Goal: Task Accomplishment & Management: Complete application form

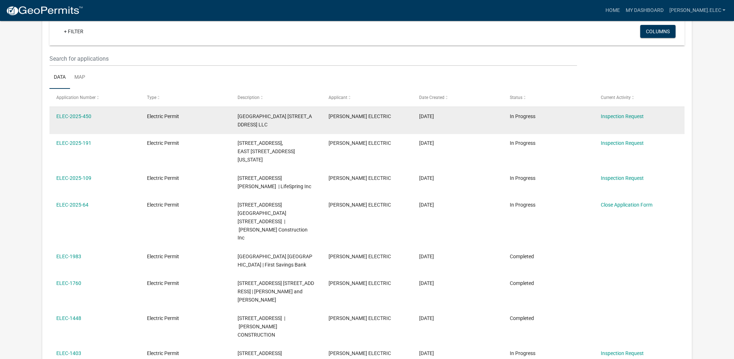
scroll to position [60, 0]
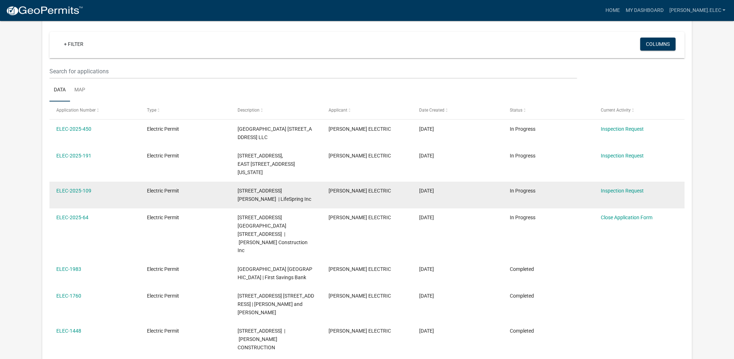
click at [247, 195] on div "[STREET_ADDRESS][PERSON_NAME] | LifeSpring Inc" at bounding box center [276, 195] width 77 height 17
click at [75, 192] on link "ELEC-2025-109" at bounding box center [73, 191] width 35 height 6
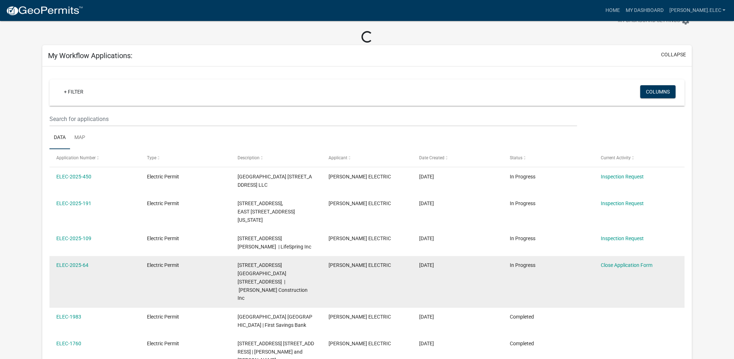
scroll to position [36, 0]
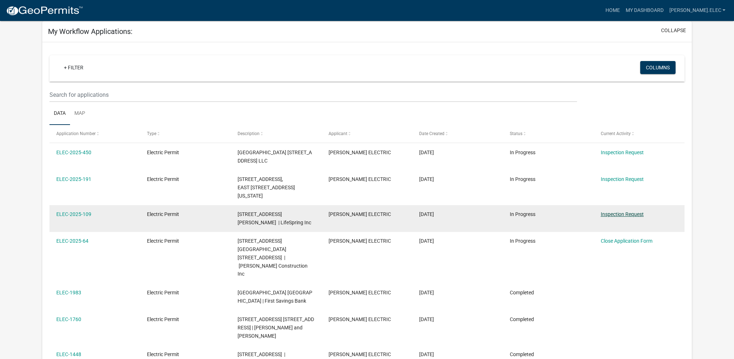
click at [630, 213] on link "Inspection Request" at bounding box center [622, 214] width 43 height 6
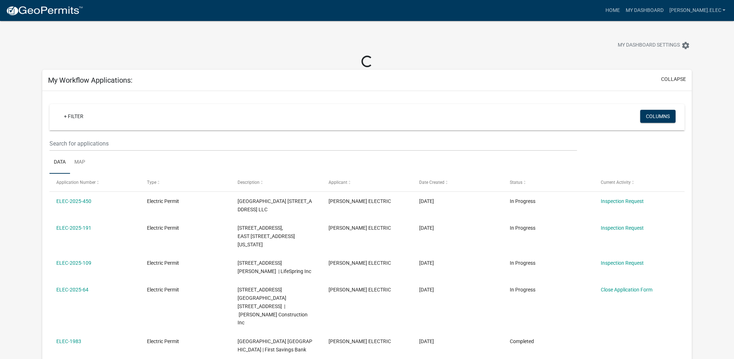
click at [161, 105] on div "+ Filter Columns" at bounding box center [367, 117] width 629 height 26
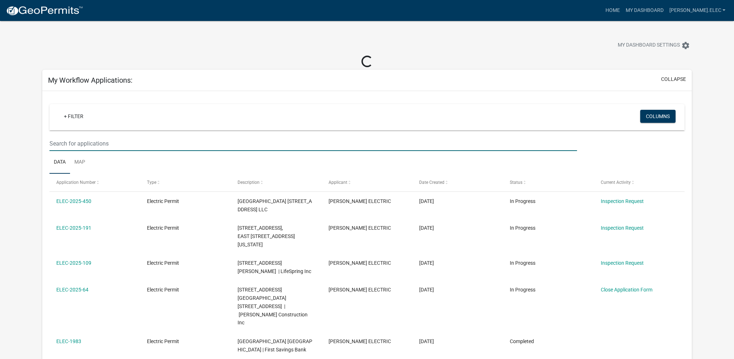
click at [152, 145] on input "text" at bounding box center [313, 143] width 528 height 15
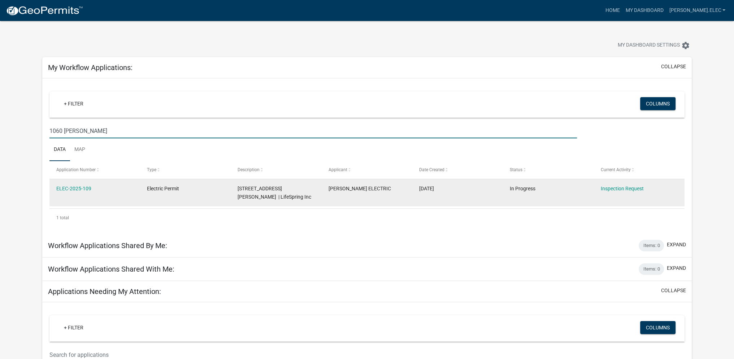
type input "1060 [PERSON_NAME]"
click at [512, 190] on span "In Progress" at bounding box center [523, 189] width 26 height 6
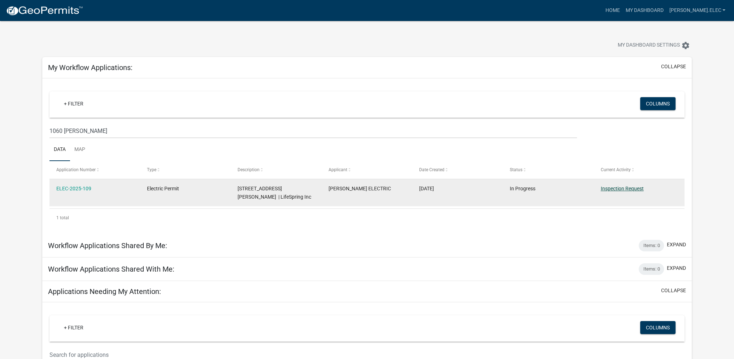
click at [624, 190] on link "Inspection Request" at bounding box center [622, 189] width 43 height 6
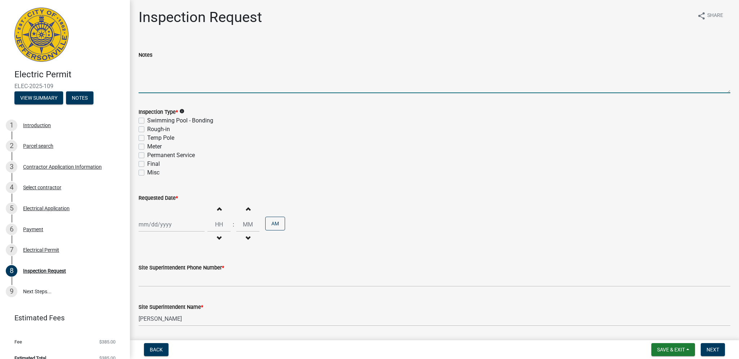
click at [244, 87] on textarea "Notes" at bounding box center [435, 76] width 592 height 34
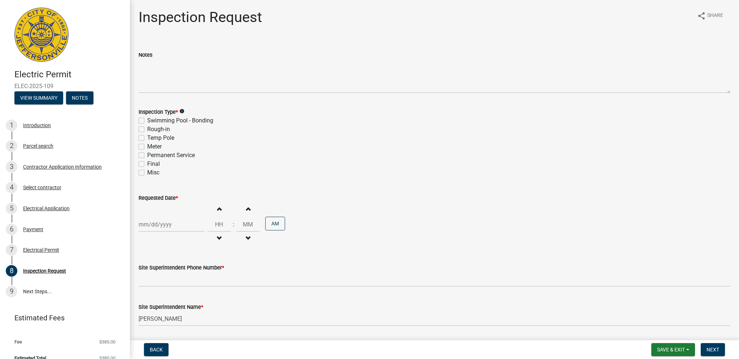
click at [147, 130] on label "Rough-in" at bounding box center [158, 129] width 23 height 9
click at [147, 130] on input "Rough-in" at bounding box center [149, 127] width 5 height 5
checkbox input "true"
checkbox input "false"
checkbox input "true"
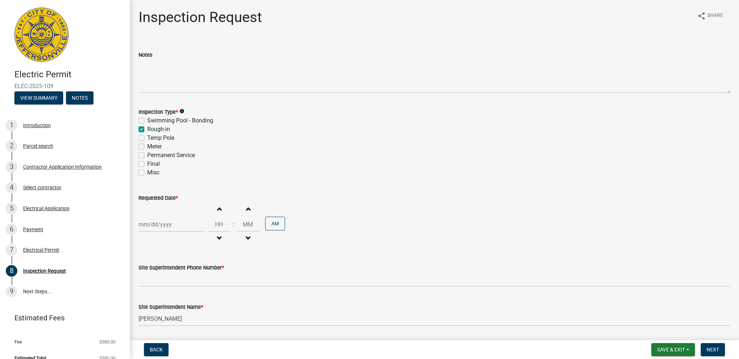
checkbox input "false"
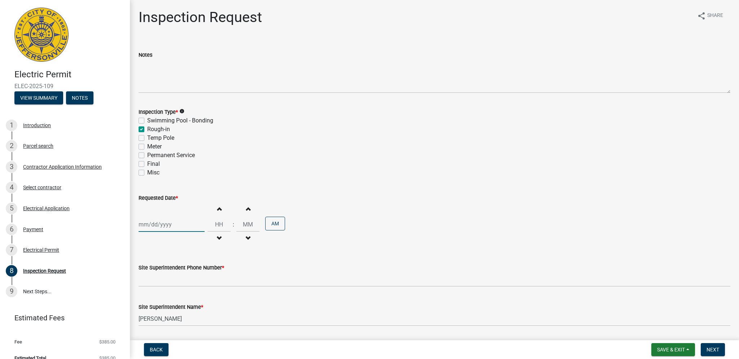
click at [176, 226] on div at bounding box center [172, 224] width 66 height 15
select select "9"
select select "2025"
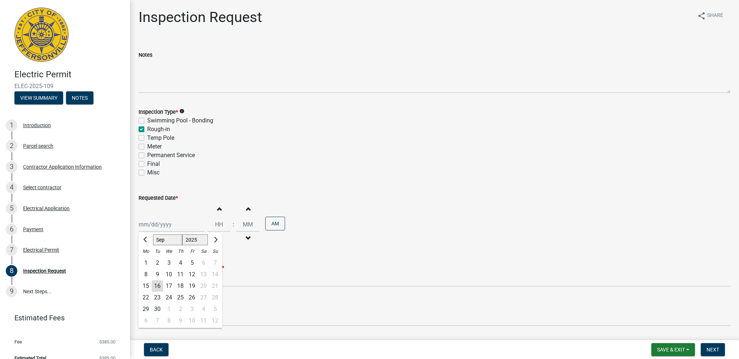
click at [167, 285] on div "17" at bounding box center [169, 286] width 12 height 12
type input "[DATE]"
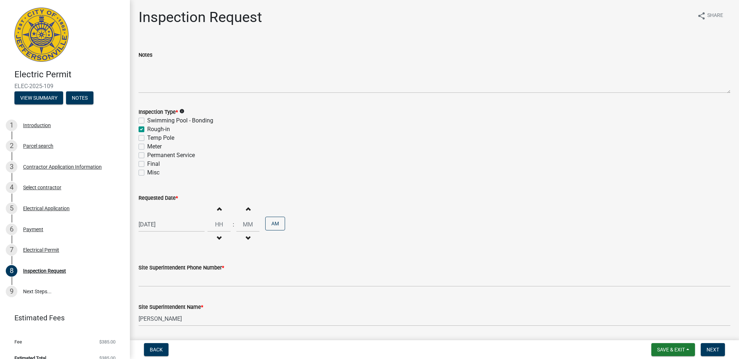
click at [185, 226] on div "[DATE]" at bounding box center [172, 224] width 66 height 15
select select "9"
select select "2025"
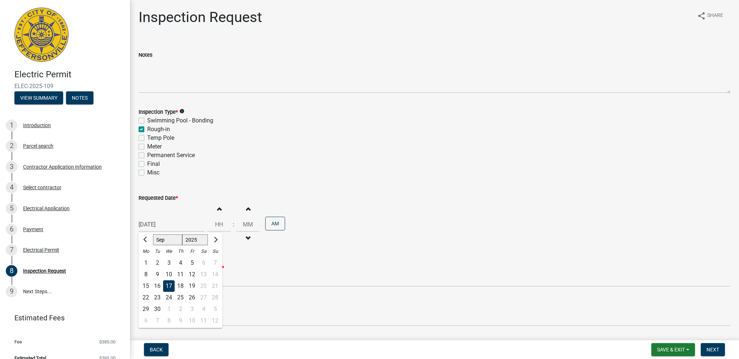
click at [226, 178] on wm-data-entity-input "Inspection Type * info Swimming Pool - Bonding Rough-in Temp Pole Meter Permane…" at bounding box center [435, 141] width 592 height 84
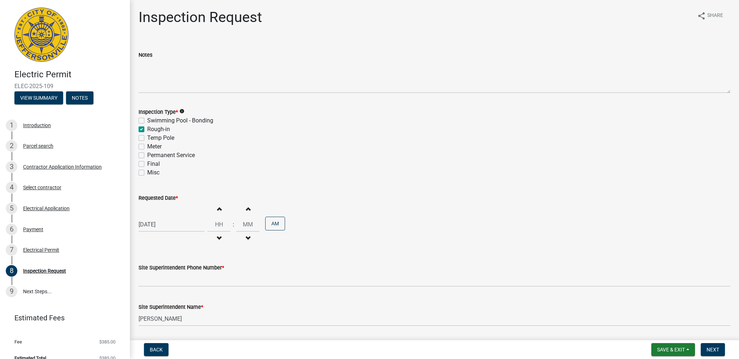
click at [218, 209] on span "button" at bounding box center [219, 209] width 4 height 6
type input "01"
type input "00"
click at [218, 209] on span "button" at bounding box center [219, 209] width 4 height 6
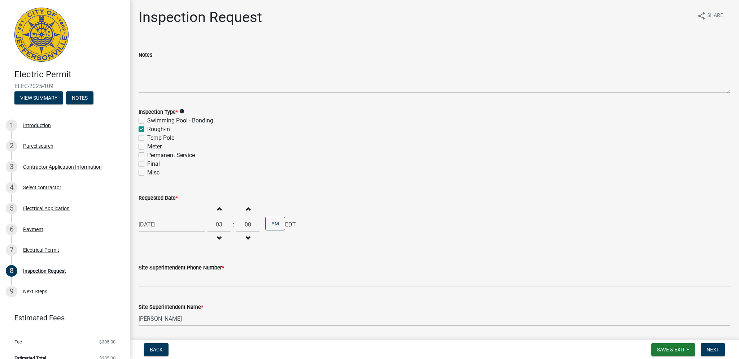
click at [218, 209] on span "button" at bounding box center [219, 209] width 4 height 6
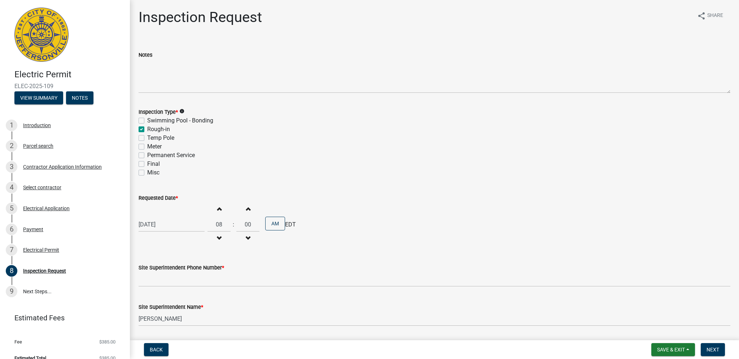
click at [218, 209] on span "button" at bounding box center [219, 209] width 4 height 6
type input "09"
click at [382, 205] on div "[DATE] Increment hours 09 Decrement hours : Increment minutes 00 Decrement minu…" at bounding box center [435, 224] width 592 height 44
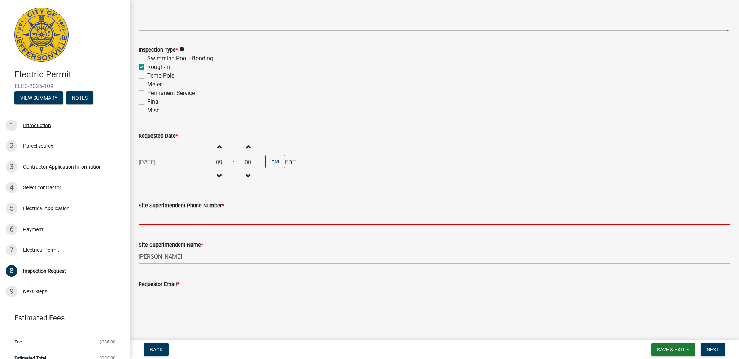
click at [201, 218] on input "Site Superintendent Phone Number *" at bounding box center [435, 217] width 592 height 15
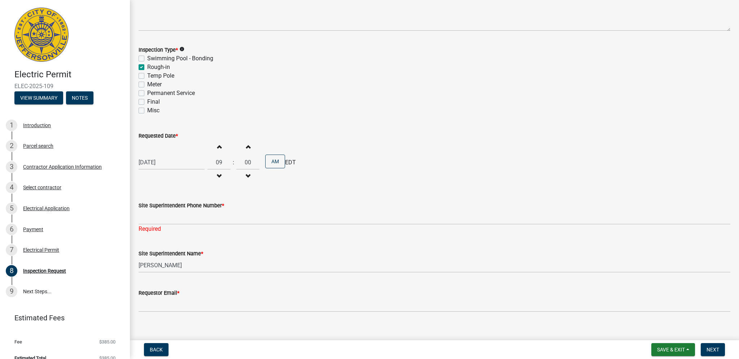
click at [479, 101] on div "Final" at bounding box center [435, 101] width 592 height 9
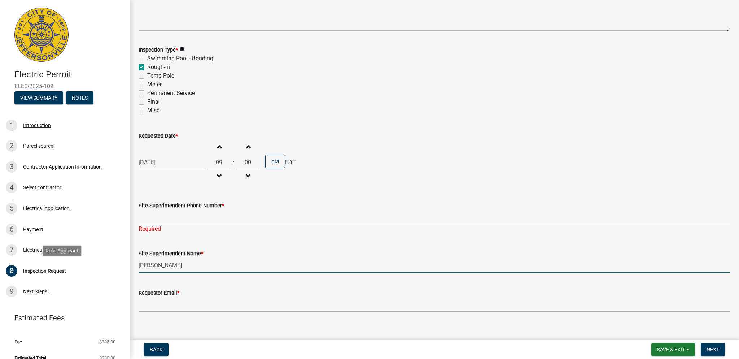
drag, startPoint x: 172, startPoint y: 263, endPoint x: 58, endPoint y: 253, distance: 114.2
click at [76, 274] on div "Electric Permit ELEC-2025-109 View Summary Notes 1 Introduction 2 Parcel search…" at bounding box center [369, 179] width 739 height 359
type input "j"
type input "[PERSON_NAME]"
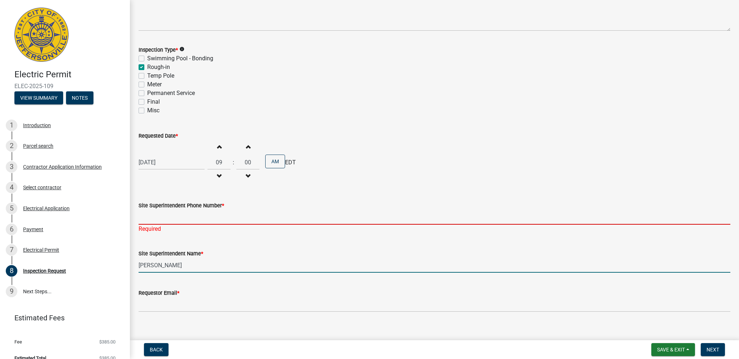
click at [183, 221] on input "Site Superintendent Phone Number *" at bounding box center [435, 217] width 592 height 15
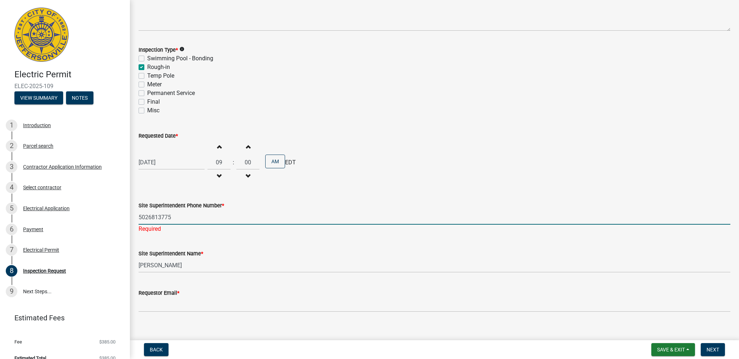
type input "5026813775"
click at [429, 101] on div "Final" at bounding box center [435, 101] width 592 height 9
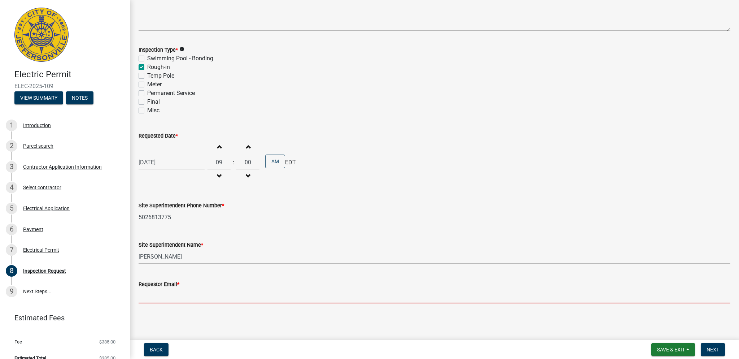
click at [181, 298] on input "Requestor Email *" at bounding box center [435, 295] width 592 height 15
type input "[PERSON_NAME][EMAIL_ADDRESS][DOMAIN_NAME]"
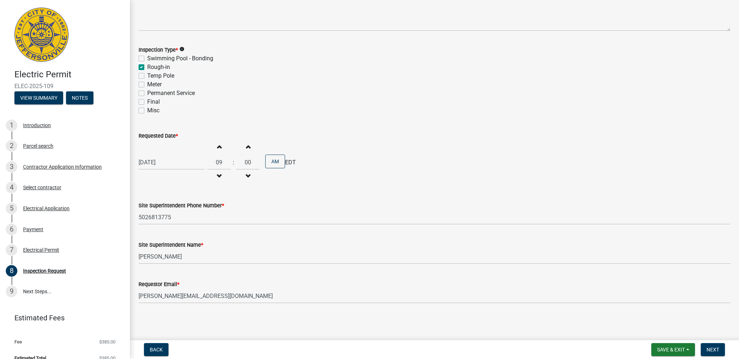
click at [423, 107] on div "Misc" at bounding box center [435, 110] width 592 height 9
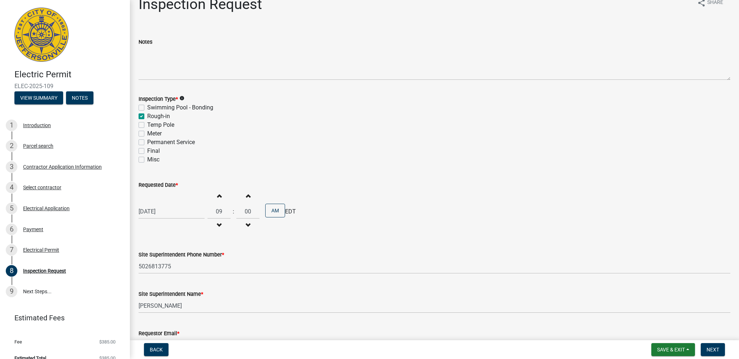
scroll to position [0, 0]
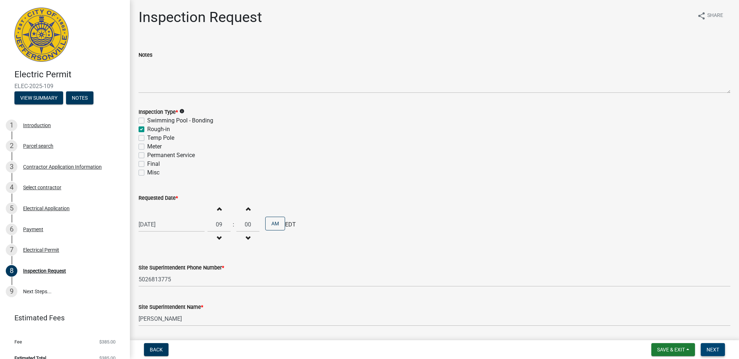
click at [715, 349] on span "Next" at bounding box center [713, 350] width 13 height 6
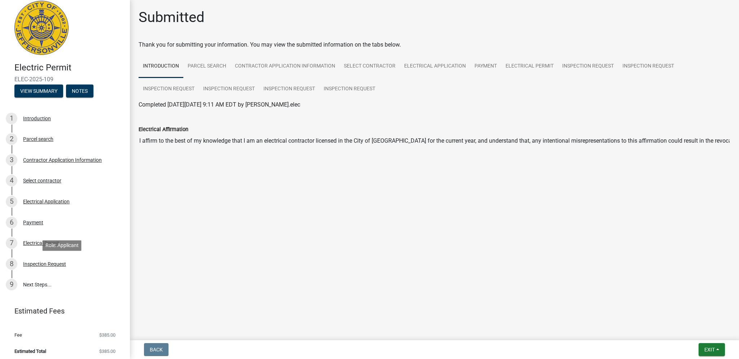
scroll to position [10, 0]
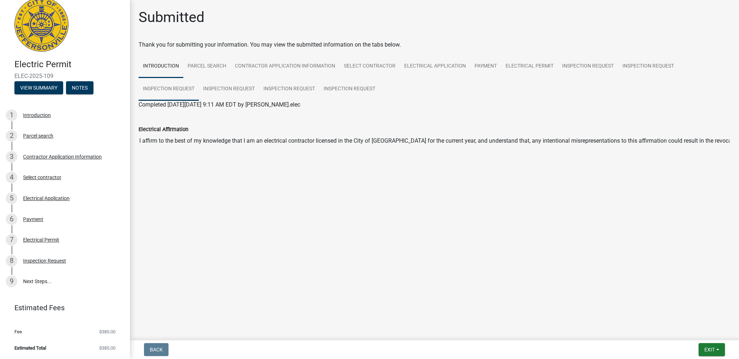
click at [151, 85] on link "Inspection Request" at bounding box center [169, 89] width 60 height 23
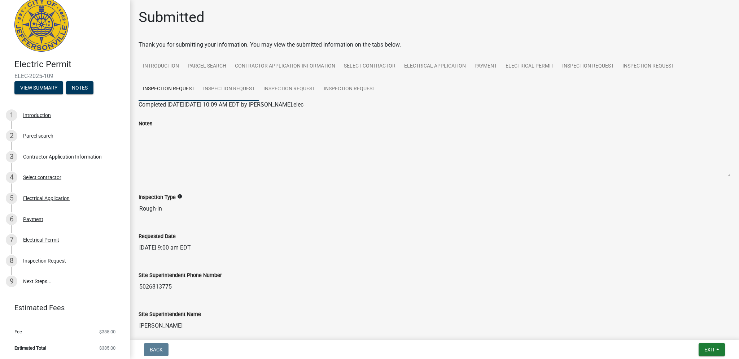
click at [233, 88] on link "Inspection Request" at bounding box center [229, 89] width 60 height 23
click at [289, 82] on link "Inspection Request" at bounding box center [289, 89] width 60 height 23
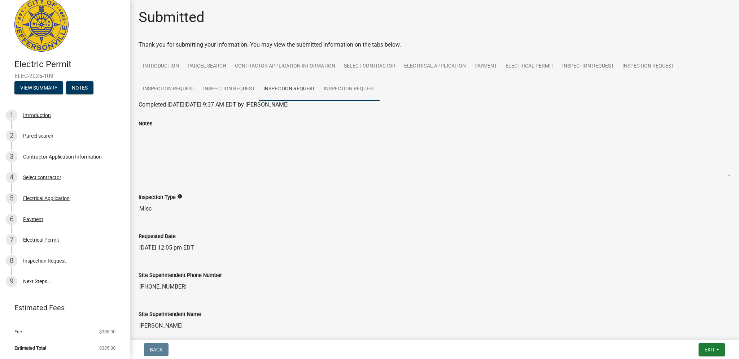
click at [363, 81] on link "Inspection Request" at bounding box center [350, 89] width 60 height 23
click at [274, 81] on link "Inspection Request" at bounding box center [289, 89] width 60 height 23
click at [245, 79] on link "Inspection Request" at bounding box center [229, 89] width 60 height 23
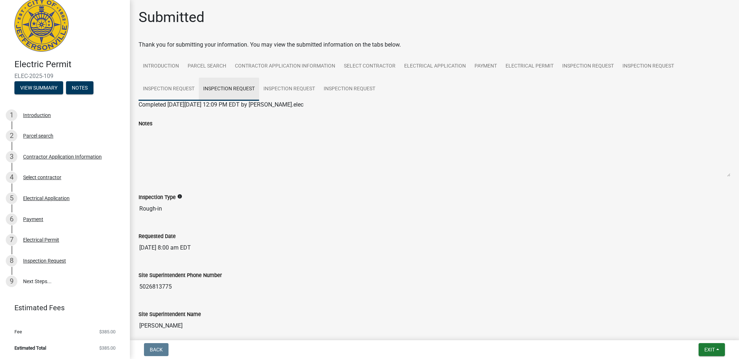
click at [175, 94] on link "Inspection Request" at bounding box center [169, 89] width 60 height 23
click at [248, 87] on link "Inspection Request" at bounding box center [229, 89] width 60 height 23
click at [189, 95] on link "Inspection Request" at bounding box center [169, 89] width 60 height 23
click at [275, 90] on link "Inspection Request" at bounding box center [289, 89] width 60 height 23
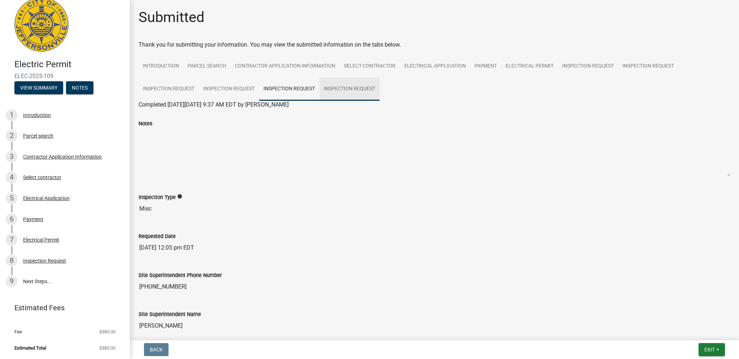
click at [325, 90] on link "Inspection Request" at bounding box center [350, 89] width 60 height 23
click at [612, 57] on link "Inspection Request" at bounding box center [588, 66] width 60 height 23
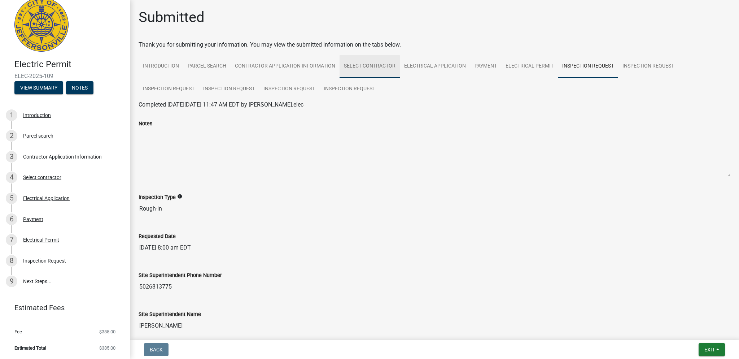
click at [376, 70] on link "Select contractor" at bounding box center [370, 66] width 60 height 23
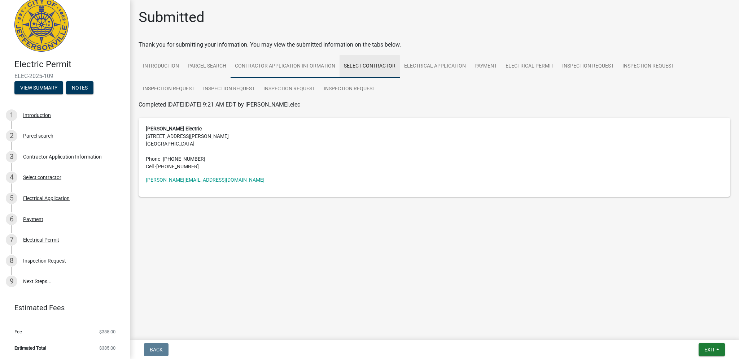
click at [286, 70] on link "Contractor Application Information" at bounding box center [285, 66] width 109 height 23
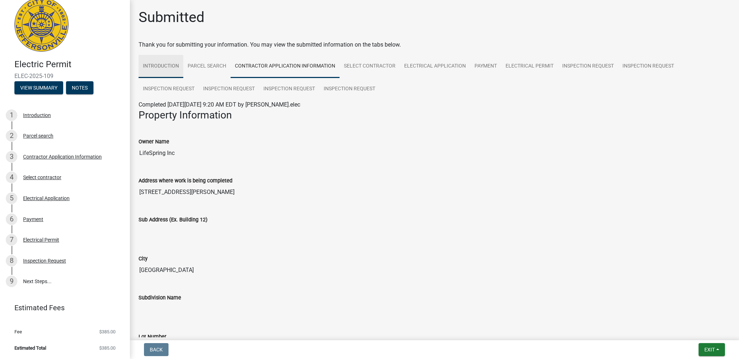
click at [159, 75] on link "Introduction" at bounding box center [161, 66] width 45 height 23
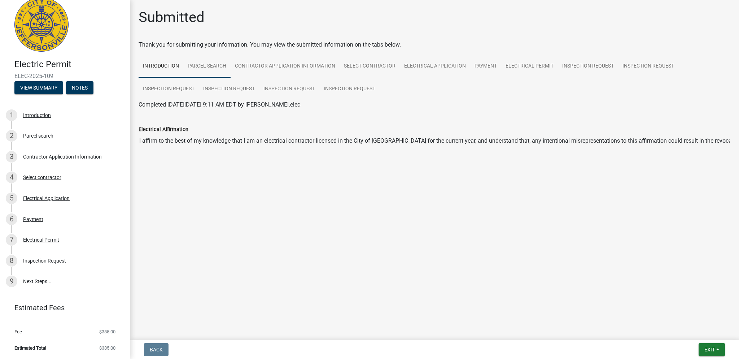
click at [221, 70] on link "Parcel search" at bounding box center [206, 66] width 47 height 23
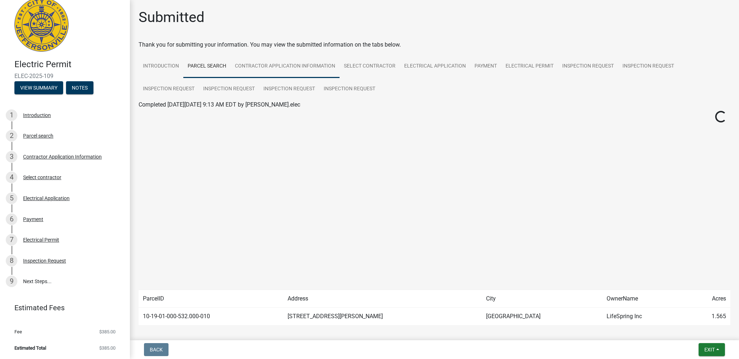
click at [291, 65] on link "Contractor Application Information" at bounding box center [285, 66] width 109 height 23
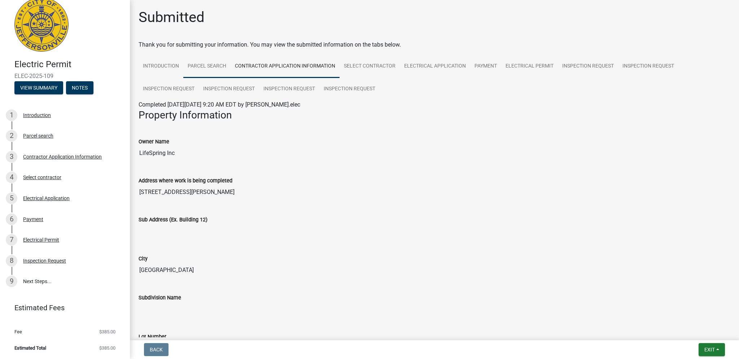
drag, startPoint x: 196, startPoint y: 58, endPoint x: 199, endPoint y: 66, distance: 8.5
click at [196, 58] on link "Parcel search" at bounding box center [206, 66] width 47 height 23
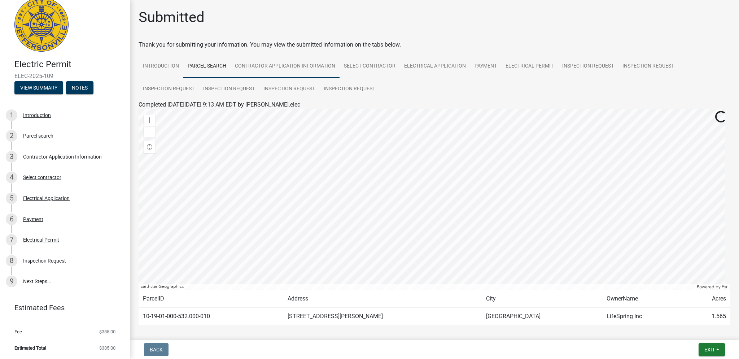
click at [278, 63] on link "Contractor Application Information" at bounding box center [285, 66] width 109 height 23
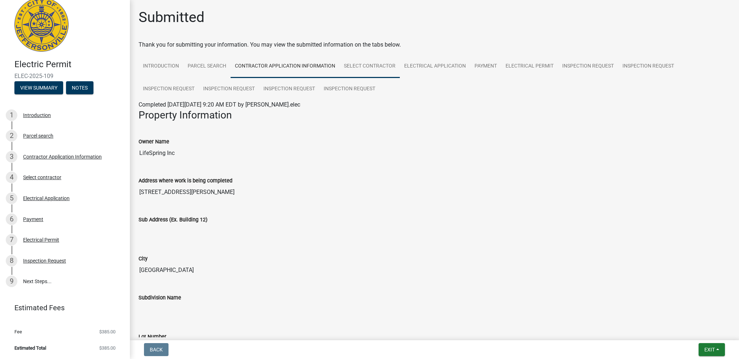
click at [377, 65] on link "Select contractor" at bounding box center [370, 66] width 60 height 23
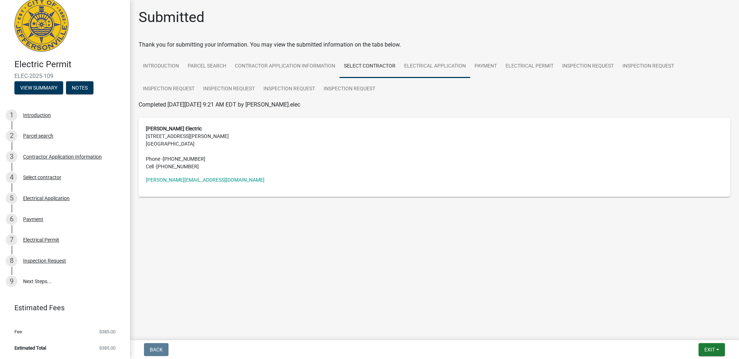
click at [439, 66] on link "Electrical Application" at bounding box center [435, 66] width 70 height 23
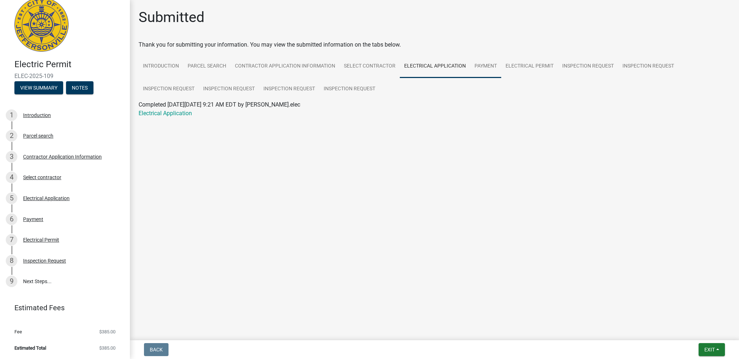
click at [484, 66] on link "Payment" at bounding box center [485, 66] width 31 height 23
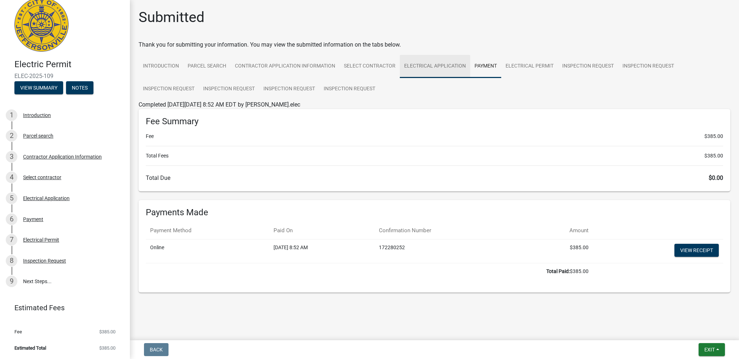
click at [441, 62] on link "Electrical Application" at bounding box center [435, 66] width 70 height 23
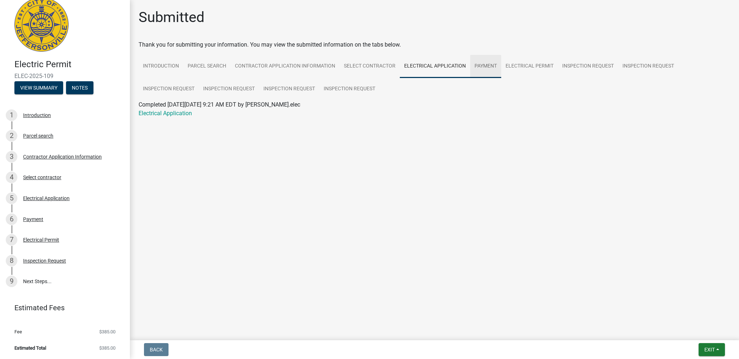
click at [479, 63] on link "Payment" at bounding box center [485, 66] width 31 height 23
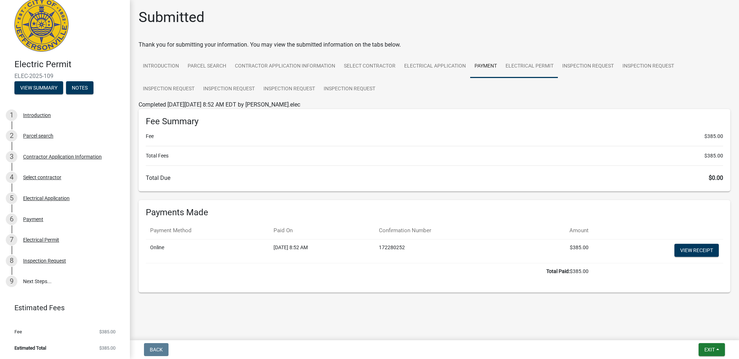
click at [528, 69] on link "Electrical Permit" at bounding box center [530, 66] width 57 height 23
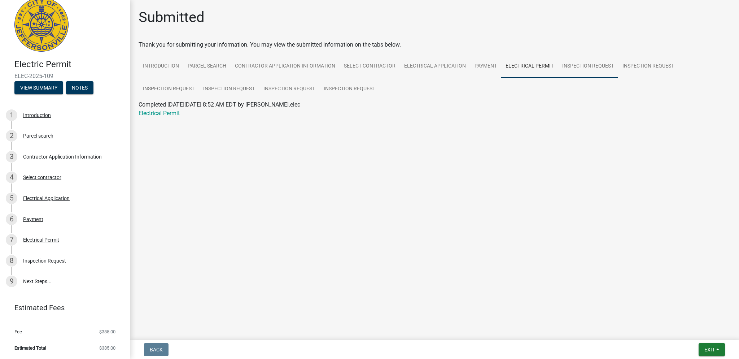
click at [579, 69] on link "Inspection Request" at bounding box center [588, 66] width 60 height 23
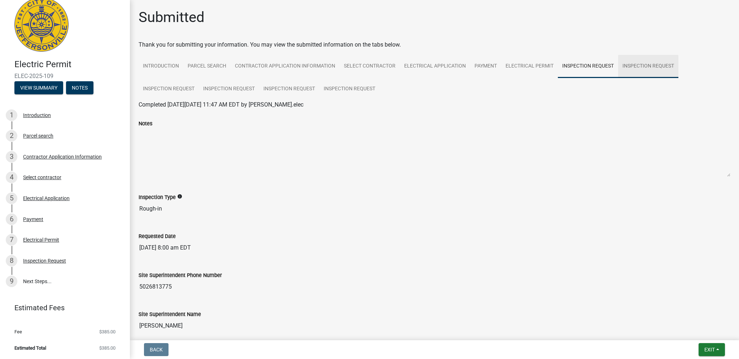
click at [638, 68] on link "Inspection Request" at bounding box center [649, 66] width 60 height 23
click at [583, 63] on link "Inspection Request" at bounding box center [588, 66] width 60 height 23
click at [672, 66] on link "Inspection Request" at bounding box center [649, 66] width 60 height 23
click at [164, 87] on link "Inspection Request" at bounding box center [169, 89] width 60 height 23
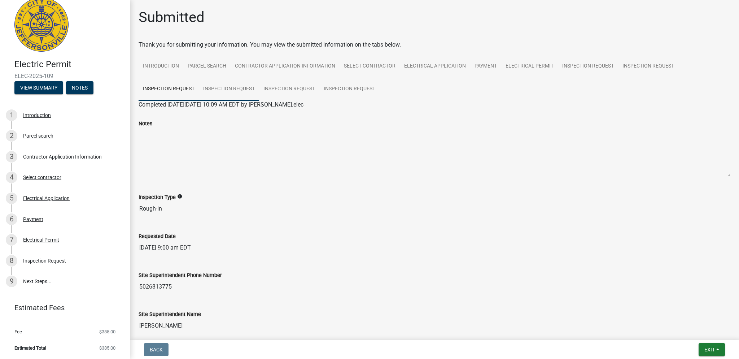
click at [251, 88] on link "Inspection Request" at bounding box center [229, 89] width 60 height 23
click at [306, 91] on link "Inspection Request" at bounding box center [289, 89] width 60 height 23
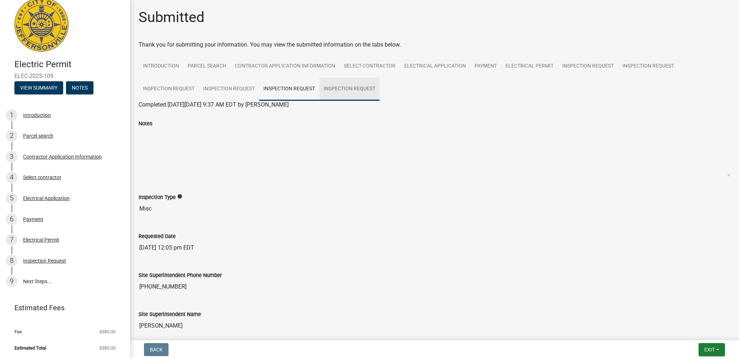
click at [348, 89] on link "Inspection Request" at bounding box center [350, 89] width 60 height 23
click at [301, 91] on link "Inspection Request" at bounding box center [289, 89] width 60 height 23
click at [254, 86] on link "Inspection Request" at bounding box center [229, 89] width 60 height 23
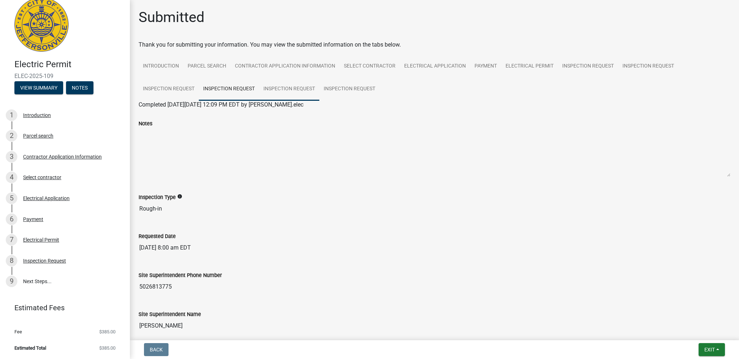
click at [287, 86] on link "Inspection Request" at bounding box center [289, 89] width 60 height 23
click at [208, 92] on link "Inspection Request" at bounding box center [229, 89] width 60 height 23
click at [175, 91] on link "Inspection Request" at bounding box center [169, 89] width 60 height 23
click at [225, 87] on link "Inspection Request" at bounding box center [229, 89] width 60 height 23
click at [141, 108] on span "Completed [DATE][DATE] 12:09 PM EDT by [PERSON_NAME].elec" at bounding box center [221, 104] width 165 height 7
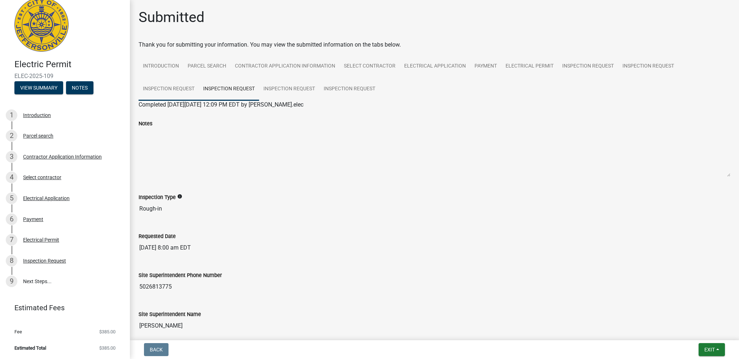
click at [146, 100] on link "Inspection Request" at bounding box center [169, 89] width 60 height 23
click at [581, 60] on link "Inspection Request" at bounding box center [588, 66] width 60 height 23
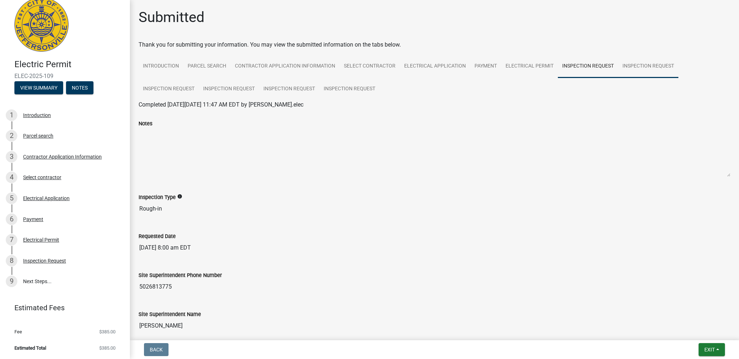
click at [646, 67] on link "Inspection Request" at bounding box center [649, 66] width 60 height 23
click at [165, 88] on link "Inspection Request" at bounding box center [169, 89] width 60 height 23
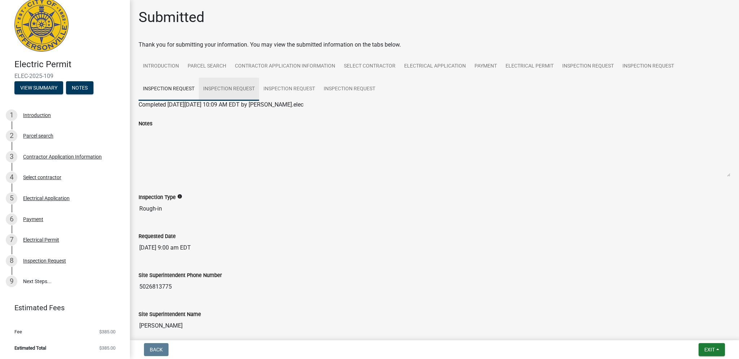
click at [233, 88] on link "Inspection Request" at bounding box center [229, 89] width 60 height 23
click at [279, 92] on link "Inspection Request" at bounding box center [289, 89] width 60 height 23
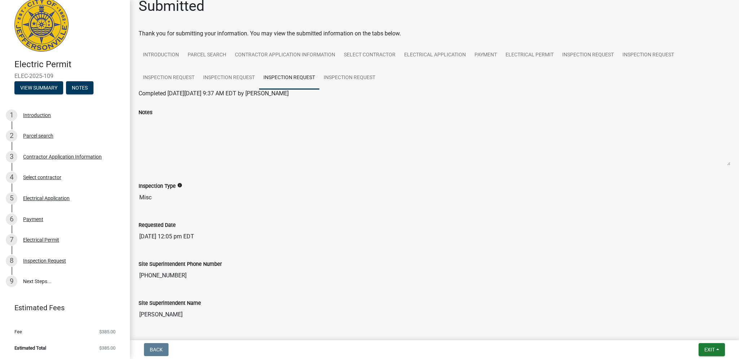
scroll to position [0, 0]
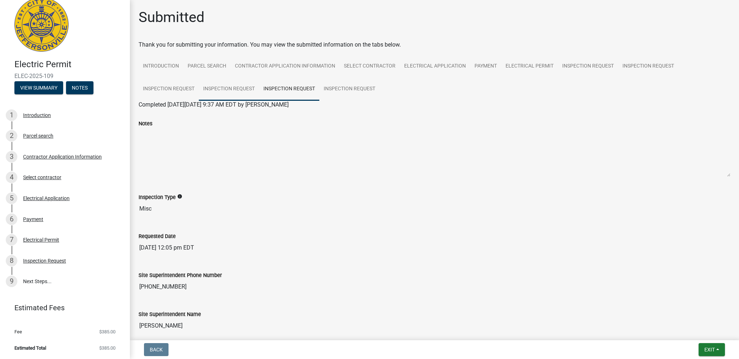
click at [253, 94] on link "Inspection Request" at bounding box center [229, 89] width 60 height 23
click at [178, 81] on link "Inspection Request" at bounding box center [169, 89] width 60 height 23
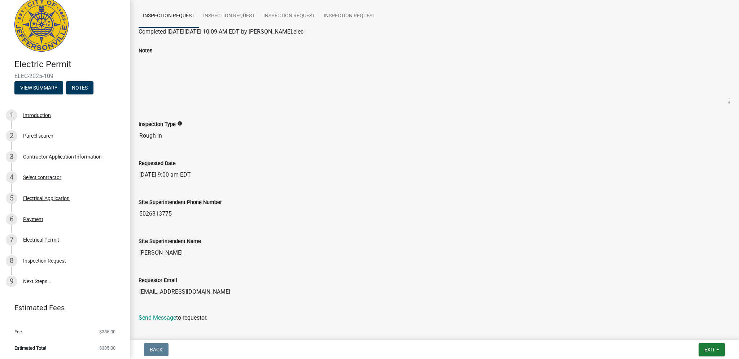
scroll to position [94, 0]
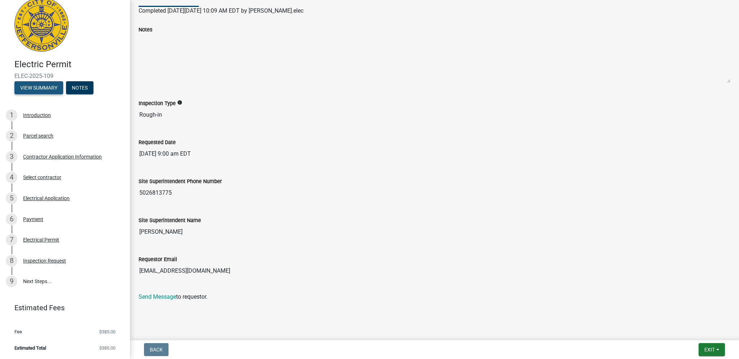
click at [17, 91] on button "View Summary" at bounding box center [38, 87] width 49 height 13
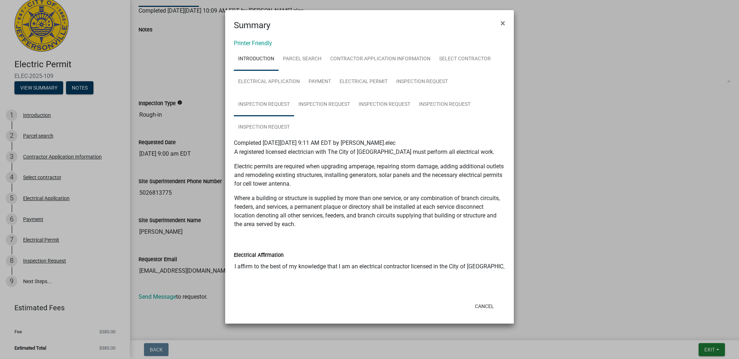
click at [265, 101] on link "Inspection Request" at bounding box center [264, 104] width 60 height 23
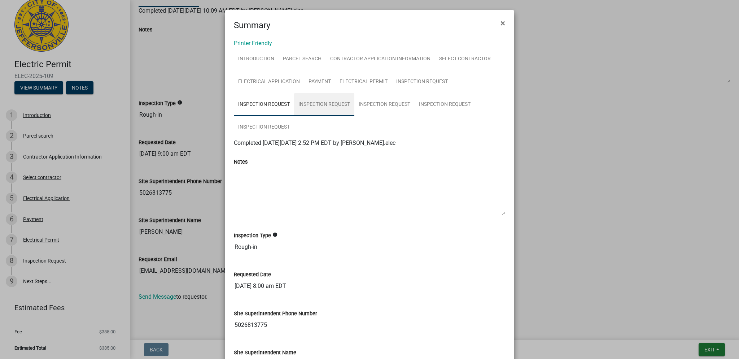
click at [340, 104] on link "Inspection Request" at bounding box center [324, 104] width 60 height 23
click at [417, 113] on link "Inspection Request" at bounding box center [445, 104] width 60 height 23
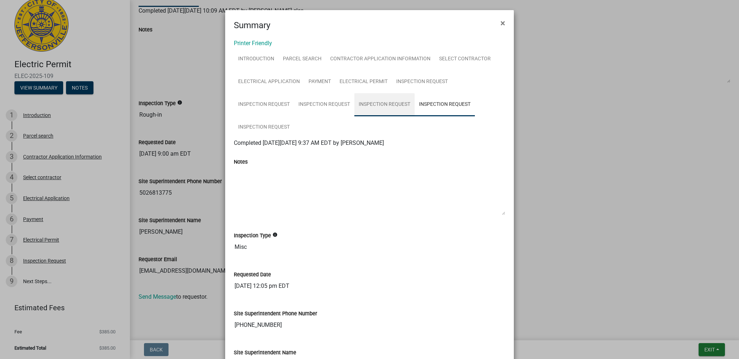
click at [388, 104] on link "Inspection Request" at bounding box center [385, 104] width 60 height 23
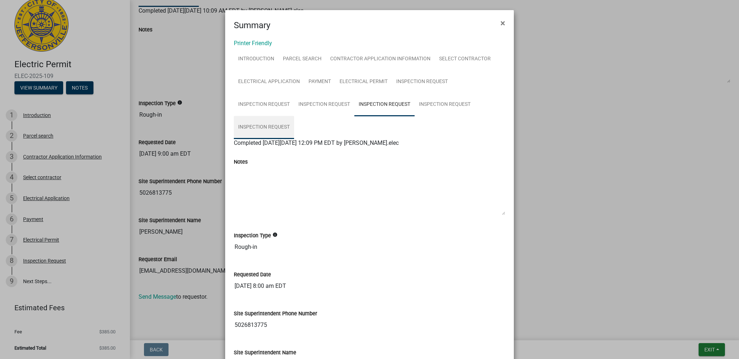
click at [269, 125] on link "Inspection Request" at bounding box center [264, 127] width 60 height 23
click at [391, 107] on link "Inspection Request" at bounding box center [385, 104] width 60 height 23
click at [459, 107] on link "Inspection Request" at bounding box center [445, 104] width 60 height 23
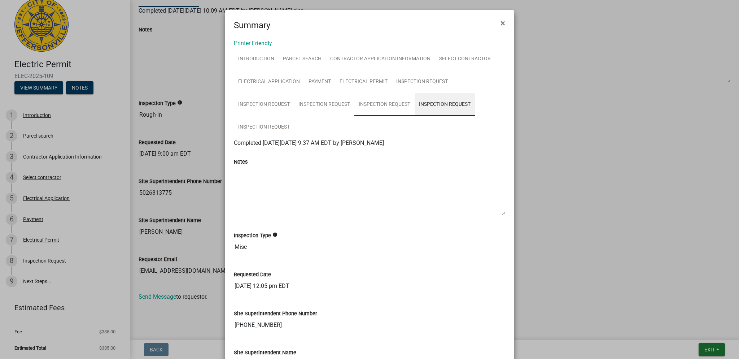
click at [396, 112] on link "Inspection Request" at bounding box center [385, 104] width 60 height 23
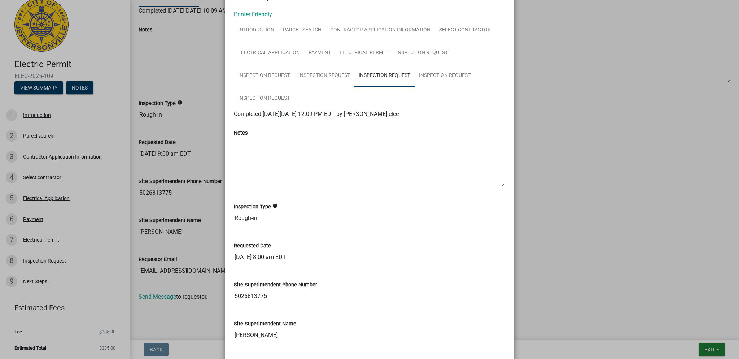
scroll to position [0, 0]
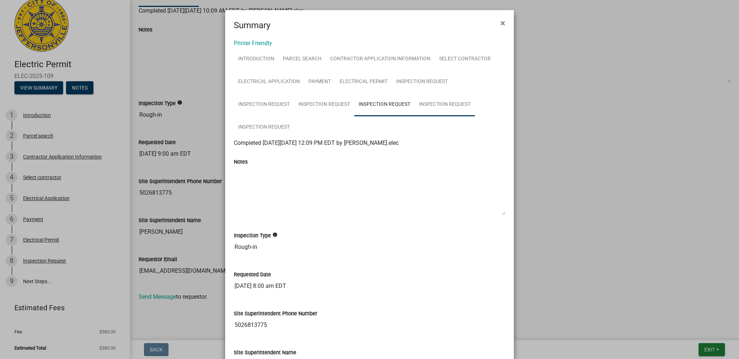
click at [445, 97] on link "Inspection Request" at bounding box center [445, 104] width 60 height 23
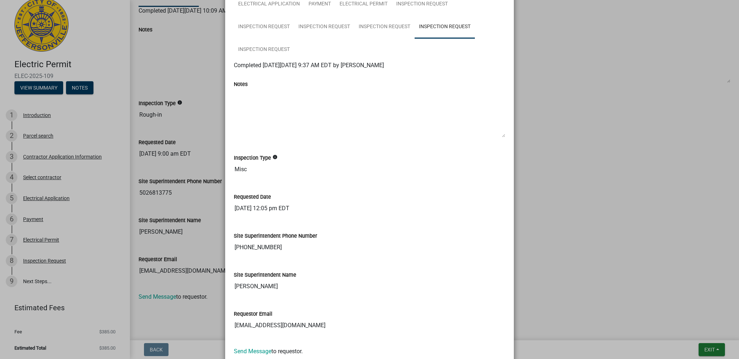
scroll to position [56, 0]
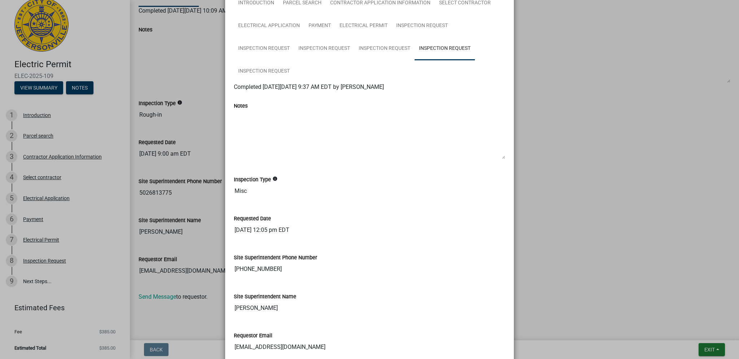
click at [274, 177] on icon "info" at bounding box center [275, 178] width 5 height 5
click at [324, 134] on textarea "Notes" at bounding box center [370, 134] width 272 height 49
click at [385, 50] on link "Inspection Request" at bounding box center [385, 48] width 60 height 23
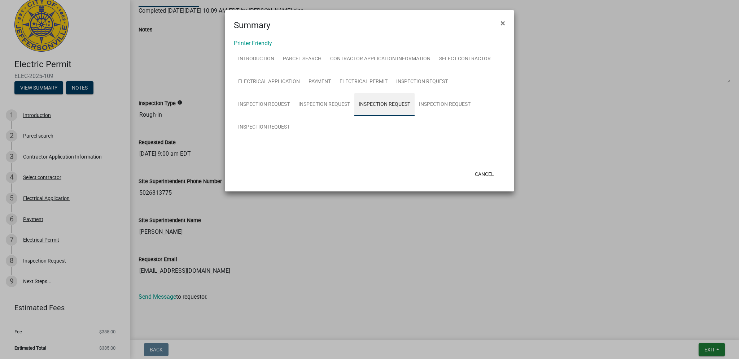
scroll to position [0, 0]
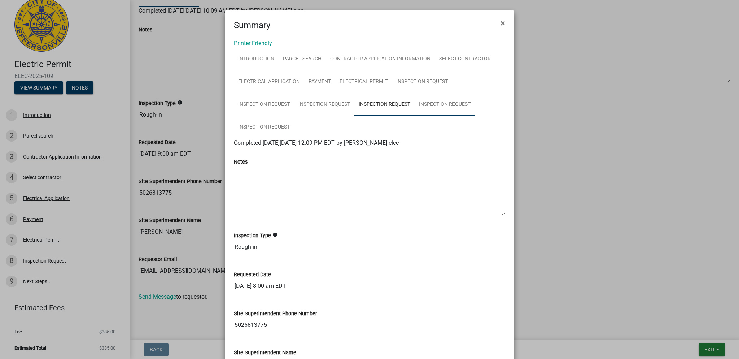
click at [449, 99] on link "Inspection Request" at bounding box center [445, 104] width 60 height 23
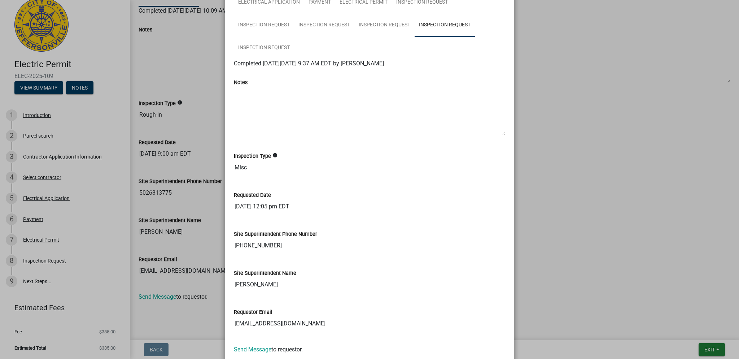
scroll to position [128, 0]
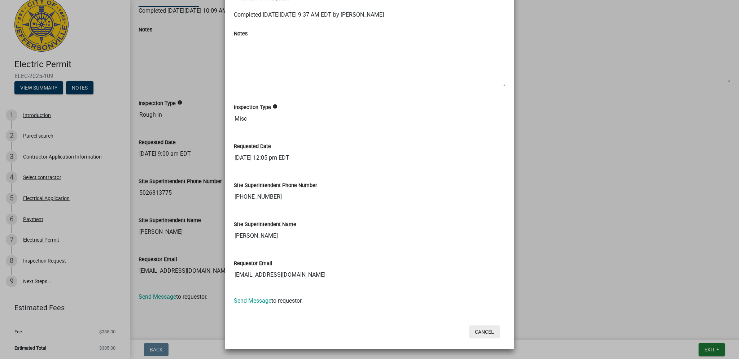
click at [494, 334] on button "Cancel" at bounding box center [484, 331] width 31 height 13
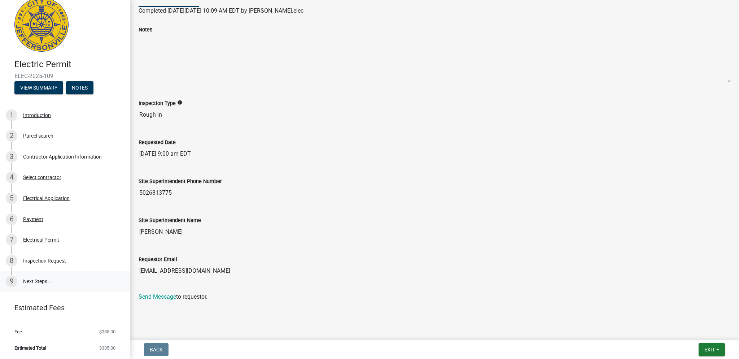
click at [40, 280] on link "9 Next Steps..." at bounding box center [65, 281] width 130 height 21
click at [721, 353] on button "Exit" at bounding box center [712, 349] width 26 height 13
click at [685, 321] on button "Save" at bounding box center [697, 313] width 58 height 17
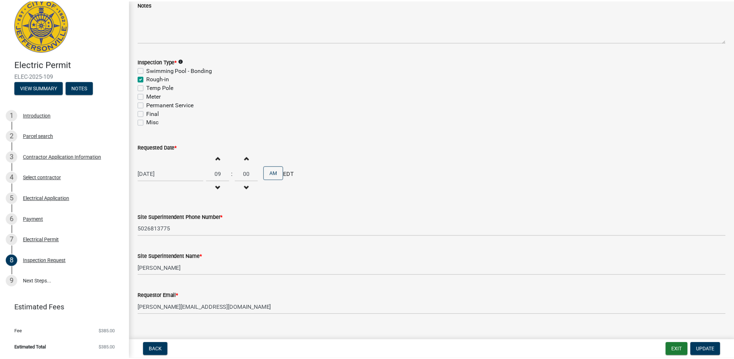
scroll to position [62, 0]
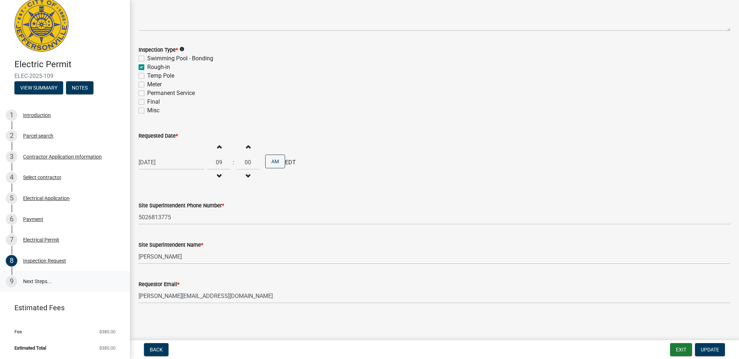
click at [38, 282] on link "9 Next Steps..." at bounding box center [65, 281] width 130 height 21
click at [681, 346] on button "Exit" at bounding box center [682, 349] width 22 height 13
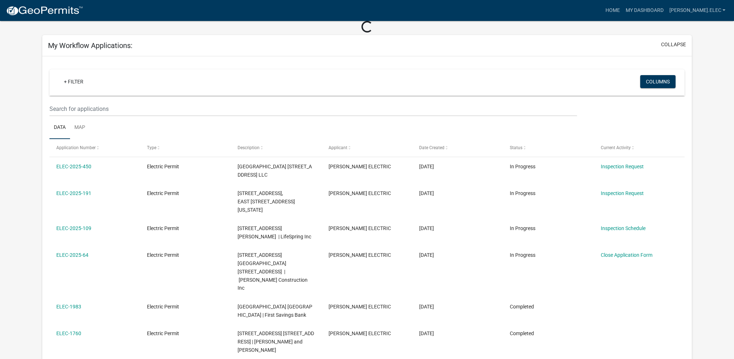
scroll to position [72, 0]
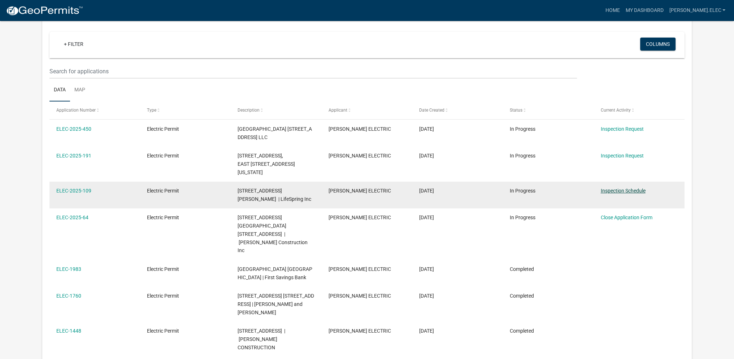
click at [630, 193] on link "Inspection Schedule" at bounding box center [623, 191] width 45 height 6
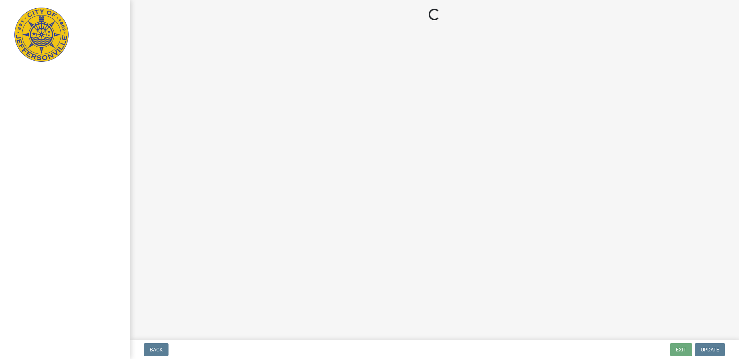
click at [0, 281] on div at bounding box center [65, 179] width 130 height 359
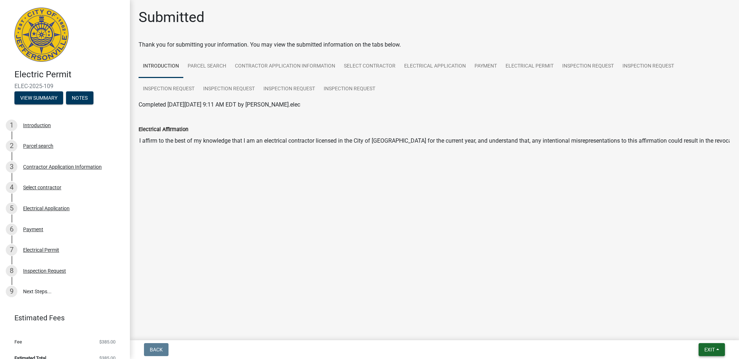
click at [718, 353] on button "Exit" at bounding box center [712, 349] width 26 height 13
click at [637, 6] on main "Submitted Thank you for submitting your information. You may view the submitted…" at bounding box center [434, 168] width 609 height 337
